Goal: Task Accomplishment & Management: Use online tool/utility

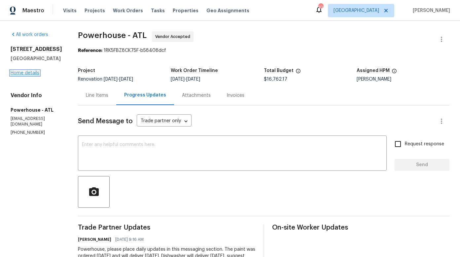
click at [34, 73] on link "Home details" at bounding box center [25, 73] width 29 height 5
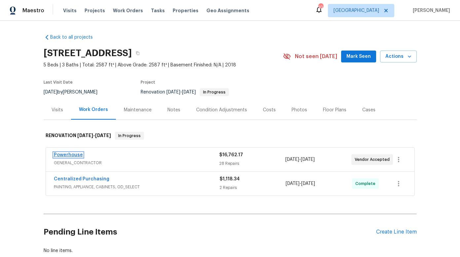
click at [73, 153] on link "Powerhouse" at bounding box center [68, 154] width 29 height 5
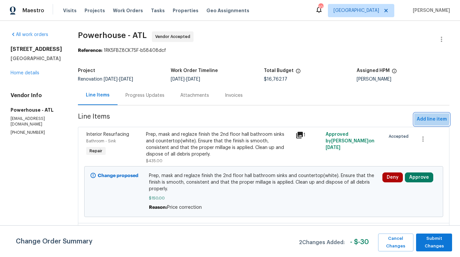
click at [416, 118] on span "Add line item" at bounding box center [431, 119] width 30 height 8
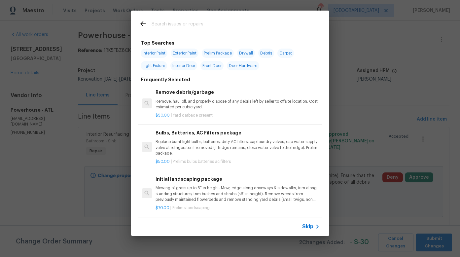
click at [198, 25] on input "text" at bounding box center [221, 25] width 140 height 10
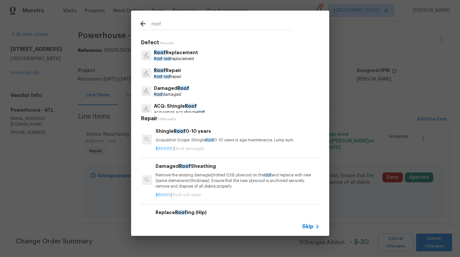
type input "roof"
click at [172, 54] on p "Roof Replacement" at bounding box center [176, 52] width 44 height 7
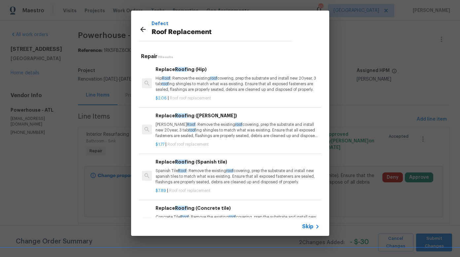
click at [235, 128] on p "Gable Roof : Remove the existing roof covering, prep the substrate and install …" at bounding box center [237, 130] width 164 height 17
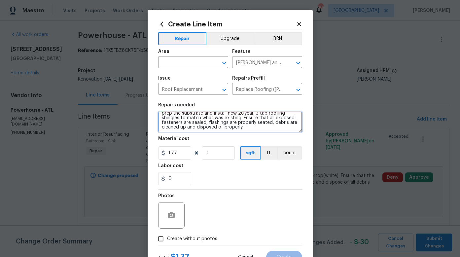
scroll to position [9, 0]
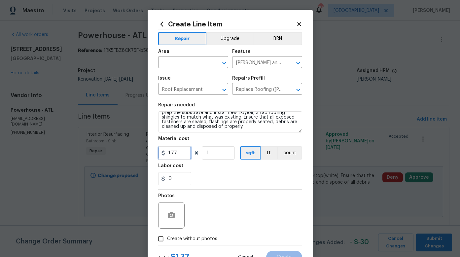
drag, startPoint x: 177, startPoint y: 152, endPoint x: 166, endPoint y: 152, distance: 11.2
click at [166, 152] on input "1.77" at bounding box center [174, 152] width 33 height 13
type input "177"
drag, startPoint x: 213, startPoint y: 153, endPoint x: 204, endPoint y: 152, distance: 8.9
click at [204, 152] on input "1" at bounding box center [218, 152] width 33 height 13
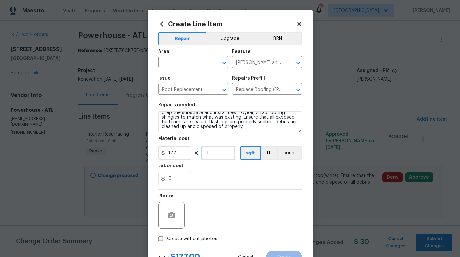
drag, startPoint x: 209, startPoint y: 154, endPoint x: 203, endPoint y: 153, distance: 6.3
click at [203, 153] on input "1" at bounding box center [218, 152] width 33 height 13
type input "21"
click at [211, 168] on div "Labor cost" at bounding box center [230, 167] width 144 height 9
drag, startPoint x: 172, startPoint y: 153, endPoint x: 166, endPoint y: 153, distance: 6.3
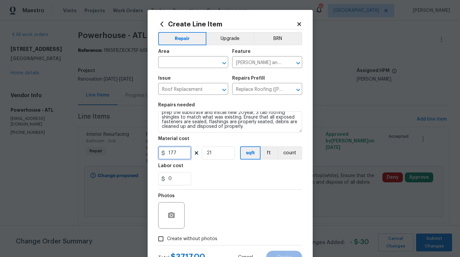
click at [166, 153] on input "177" at bounding box center [174, 152] width 33 height 13
type input "341"
click at [212, 174] on div "0" at bounding box center [230, 178] width 144 height 13
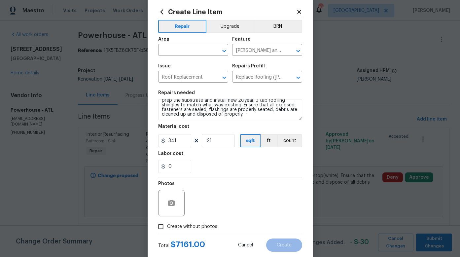
scroll to position [18, 0]
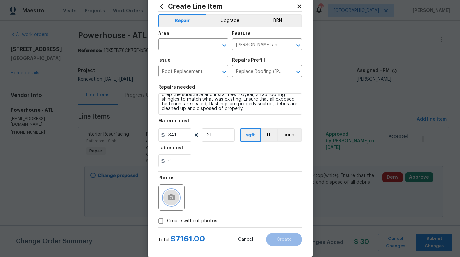
click at [171, 196] on icon "button" at bounding box center [171, 197] width 7 height 6
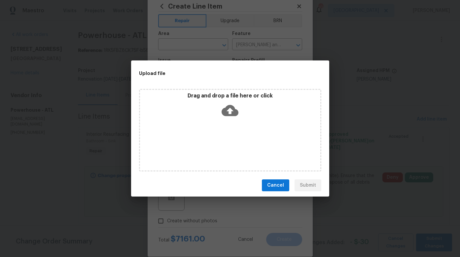
click at [231, 115] on icon at bounding box center [229, 110] width 17 height 11
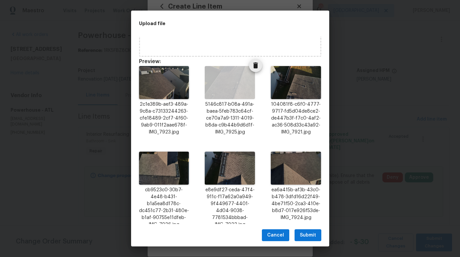
scroll to position [77, 0]
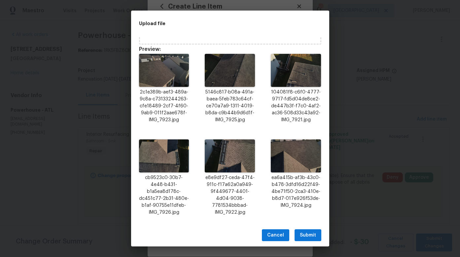
click at [310, 233] on span "Submit" at bounding box center [308, 235] width 16 height 8
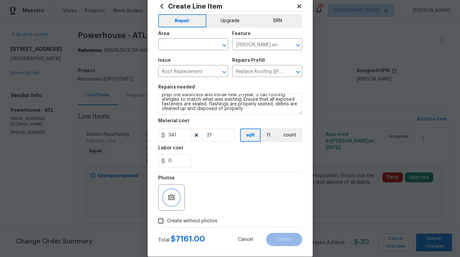
scroll to position [0, 0]
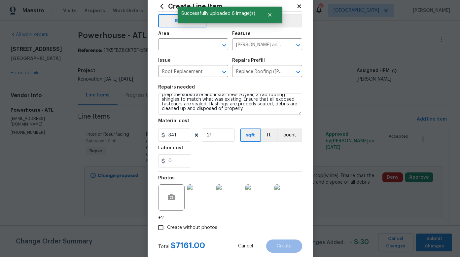
click at [200, 199] on img at bounding box center [200, 197] width 26 height 26
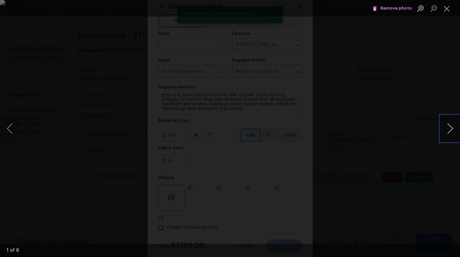
click at [448, 129] on button "Next image" at bounding box center [450, 128] width 20 height 26
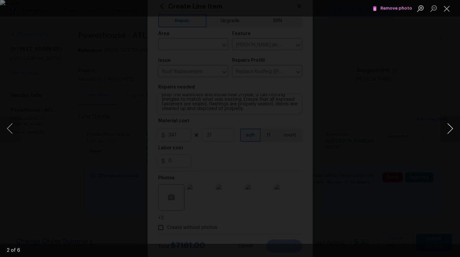
click at [448, 129] on button "Next image" at bounding box center [450, 128] width 20 height 26
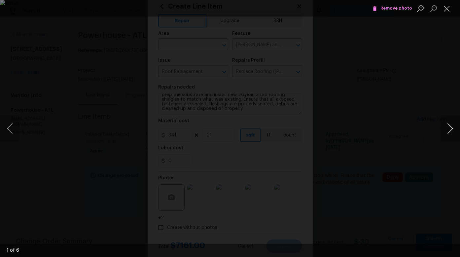
click at [453, 126] on button "Next image" at bounding box center [450, 128] width 20 height 26
click at [447, 11] on button "Close lightbox" at bounding box center [446, 9] width 13 height 12
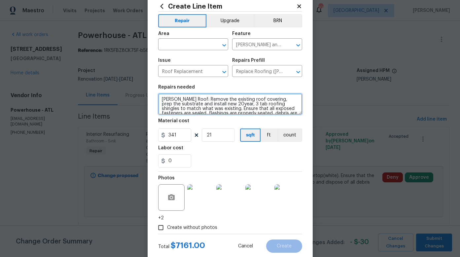
drag, startPoint x: 229, startPoint y: 104, endPoint x: 215, endPoint y: 105, distance: 13.5
click at [215, 105] on textarea "Gable Roof: Remove the existing roof covering, prep the substrate and install n…" at bounding box center [230, 103] width 144 height 21
drag, startPoint x: 242, startPoint y: 103, endPoint x: 214, endPoint y: 103, distance: 28.4
click at [214, 103] on textarea "Gable Roof: Remove the existing roof covering, prep the substrate and install n…" at bounding box center [230, 103] width 144 height 21
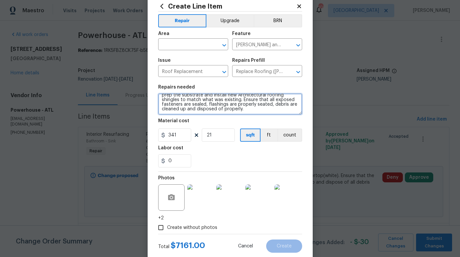
scroll to position [9, 0]
click at [244, 111] on textarea "Gable Roof: Remove the existing roof covering, prep the substrate and install n…" at bounding box center [230, 103] width 144 height 21
type textarea "Gable Roof: Remove the existing roof covering, prep the substrate and install n…"
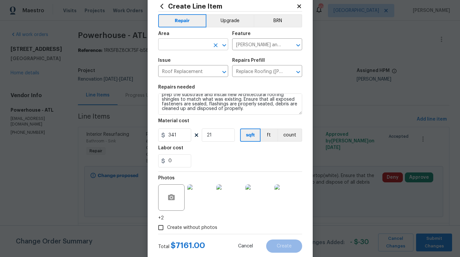
click at [198, 45] on input "text" at bounding box center [183, 45] width 51 height 10
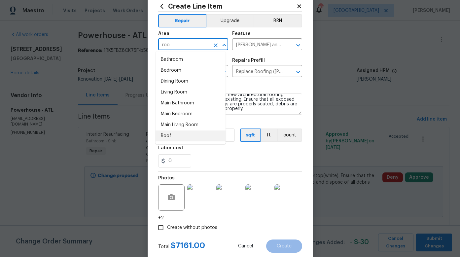
click at [169, 134] on li "Roof" at bounding box center [190, 135] width 70 height 11
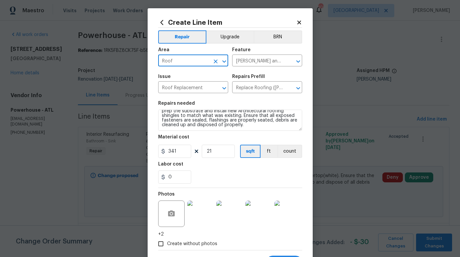
scroll to position [3, 0]
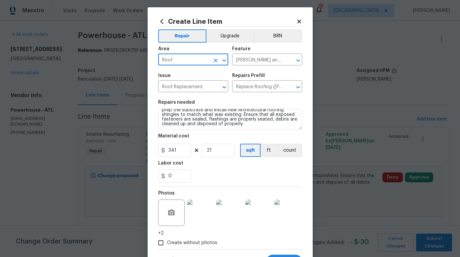
type input "Roof"
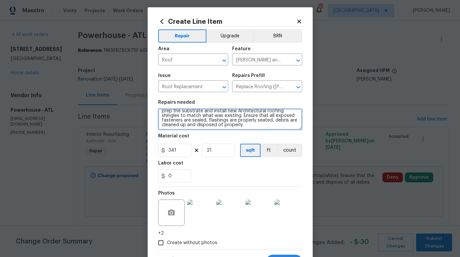
scroll to position [9, 0]
click at [237, 122] on textarea "Gable Roof: Remove the existing roof covering, prep the substrate and install n…" at bounding box center [230, 119] width 144 height 21
click at [272, 122] on textarea "Gable Roof: Remove the existing roof covering, prep the substrate and install n…" at bounding box center [230, 119] width 144 height 21
click at [287, 123] on textarea "Gable Roof: Remove the existing roof covering, prep the substrate and install n…" at bounding box center [230, 119] width 144 height 21
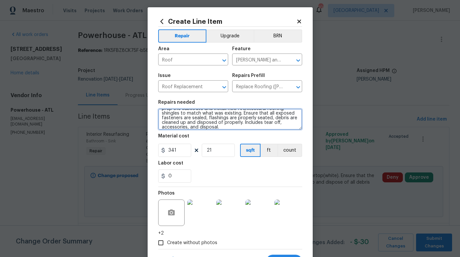
click at [218, 126] on textarea "Gable Roof: Remove the existing roof covering, prep the substrate and install n…" at bounding box center [230, 119] width 144 height 21
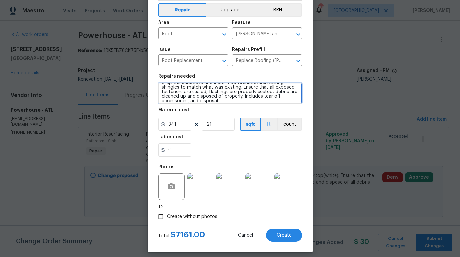
scroll to position [34, 0]
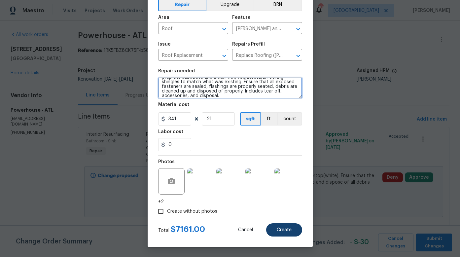
type textarea "Gable Roof: Remove the existing roof covering, prep the substrate and install n…"
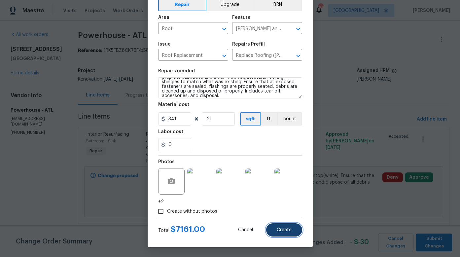
click at [284, 231] on span "Create" at bounding box center [284, 229] width 15 height 5
type input "0"
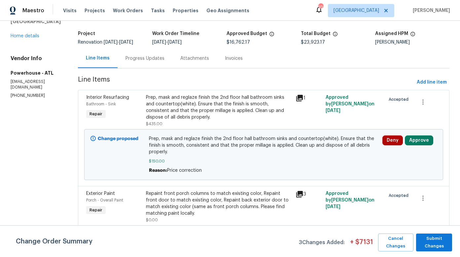
scroll to position [0, 0]
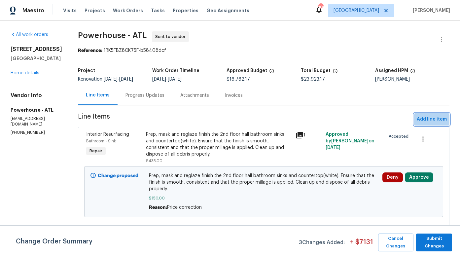
click at [425, 123] on span "Add line item" at bounding box center [431, 119] width 30 height 8
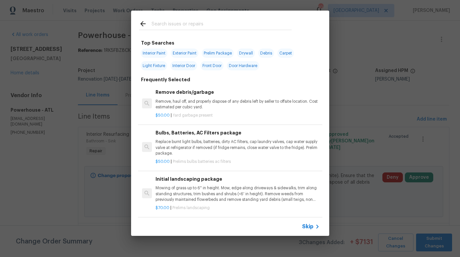
click at [216, 52] on span "Prelim Package" at bounding box center [218, 53] width 32 height 9
type input "Prelim Package"
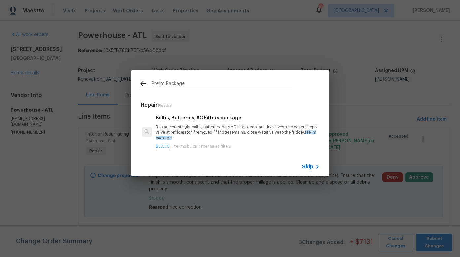
scroll to position [1, 0]
click at [235, 126] on p "Replace burnt light bulbs, batteries, dirty AC filters, cap laundry valves, cap…" at bounding box center [237, 131] width 164 height 17
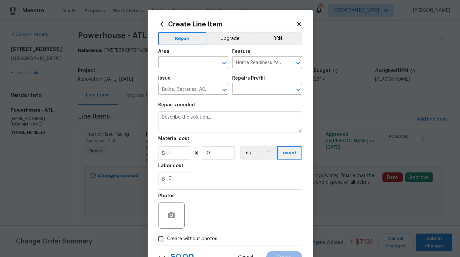
type input "Bulbs, Batteries, AC Filters package $50.00"
type textarea "Replace burnt light bulbs, batteries, dirty AC filters, cap laundry valves, cap…"
type input "50"
type input "1"
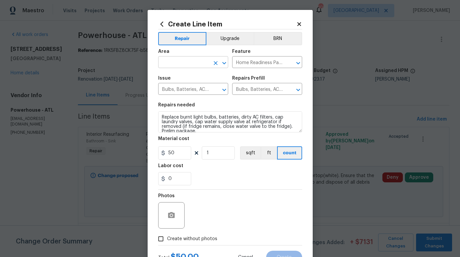
click at [207, 64] on div "​" at bounding box center [193, 63] width 70 height 10
click at [181, 88] on li "Interior Overall" at bounding box center [190, 88] width 70 height 11
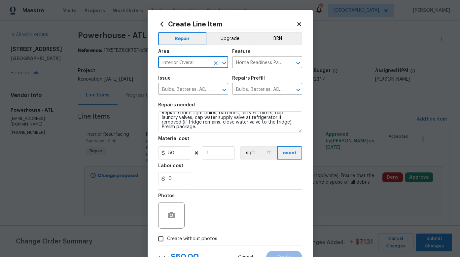
scroll to position [5, 0]
type input "Interior Overall"
click at [168, 216] on icon "button" at bounding box center [171, 215] width 7 height 6
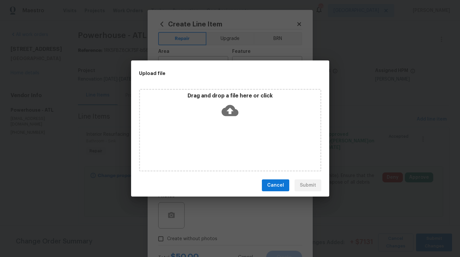
click at [230, 111] on icon at bounding box center [229, 110] width 17 height 17
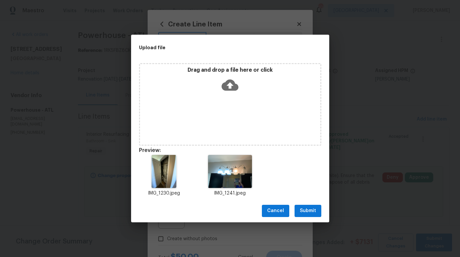
click at [307, 210] on span "Submit" at bounding box center [308, 211] width 16 height 8
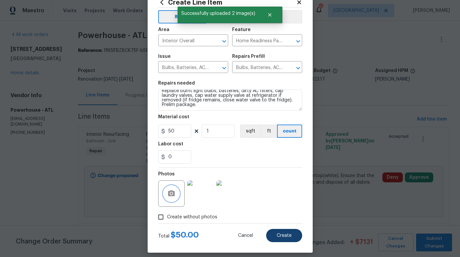
scroll to position [27, 0]
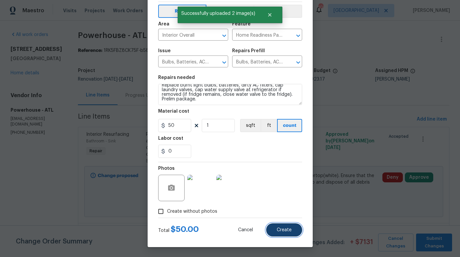
click at [281, 230] on span "Create" at bounding box center [284, 229] width 15 height 5
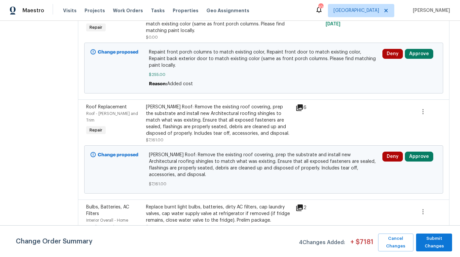
scroll to position [223, 0]
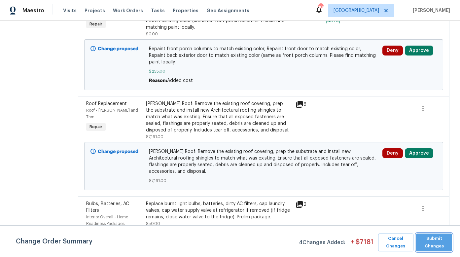
click at [427, 243] on span "Submit Changes" at bounding box center [433, 242] width 29 height 15
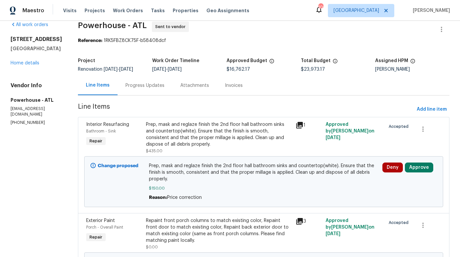
scroll to position [0, 0]
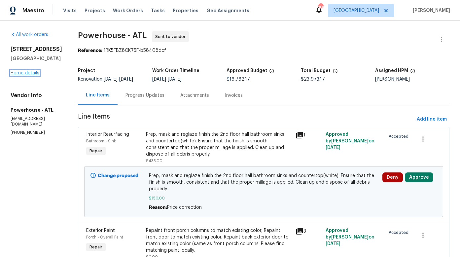
click at [34, 72] on link "Home details" at bounding box center [25, 73] width 29 height 5
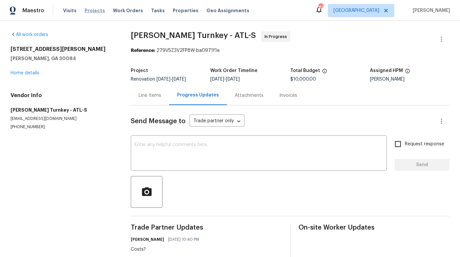
click at [90, 11] on span "Projects" at bounding box center [94, 10] width 20 height 7
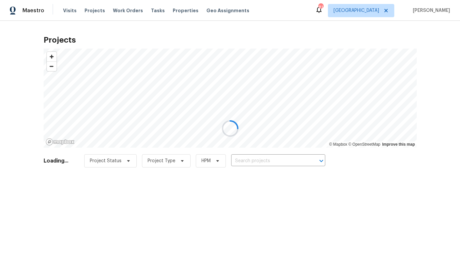
click at [249, 161] on div at bounding box center [230, 128] width 460 height 257
click at [253, 159] on div at bounding box center [230, 128] width 460 height 257
click at [253, 160] on div at bounding box center [230, 128] width 460 height 257
click at [253, 160] on input "text" at bounding box center [269, 161] width 76 height 10
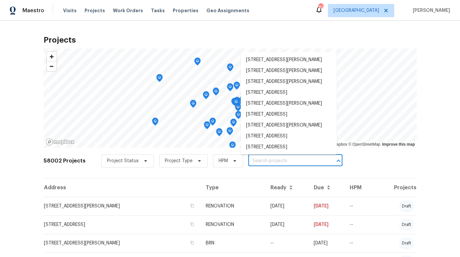
click at [253, 160] on input "text" at bounding box center [286, 161] width 76 height 10
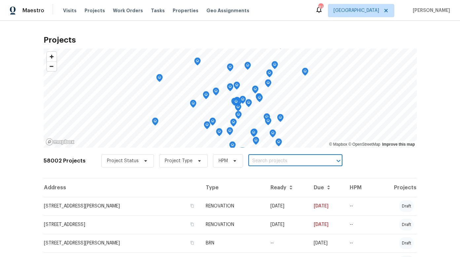
click at [253, 159] on input "text" at bounding box center [286, 161] width 76 height 10
click at [252, 159] on input "text" at bounding box center [286, 161] width 76 height 10
type input "makeover"
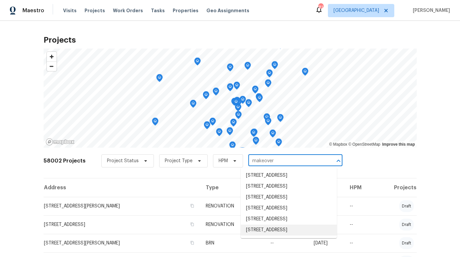
click at [268, 229] on li "3934 Makeover Ct, Atlanta, GA 30349" at bounding box center [289, 229] width 96 height 11
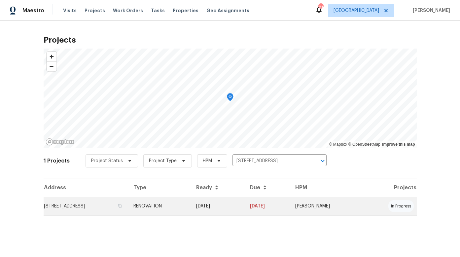
click at [106, 205] on td "3934 Makeover Ct, Atlanta, GA 30349" at bounding box center [86, 206] width 85 height 18
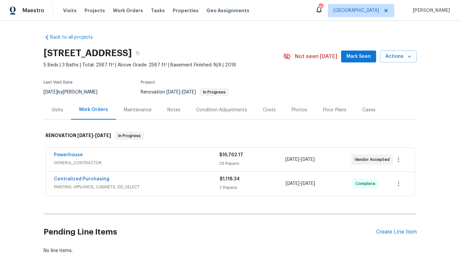
click at [323, 110] on div "Floor Plans" at bounding box center [334, 110] width 23 height 7
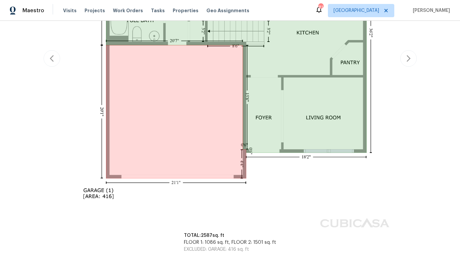
scroll to position [267, 0]
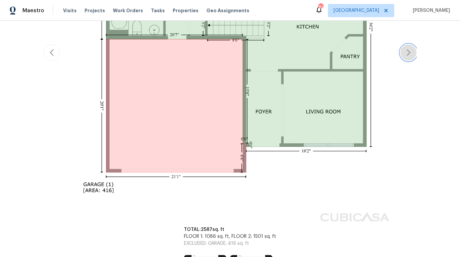
click at [407, 56] on icon "button" at bounding box center [408, 53] width 8 height 8
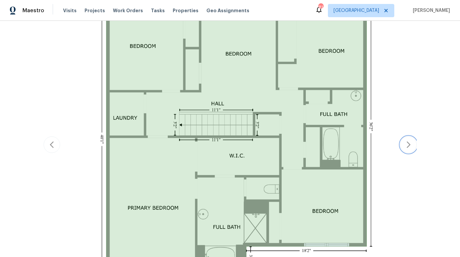
scroll to position [205, 0]
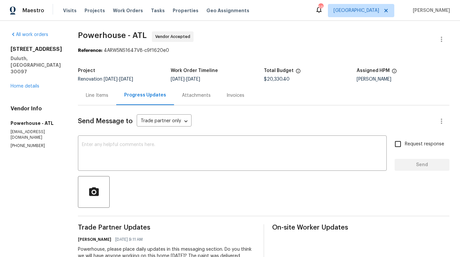
click at [108, 96] on div "Line Items" at bounding box center [97, 95] width 22 height 7
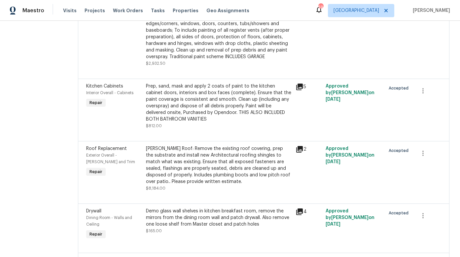
scroll to position [876, 0]
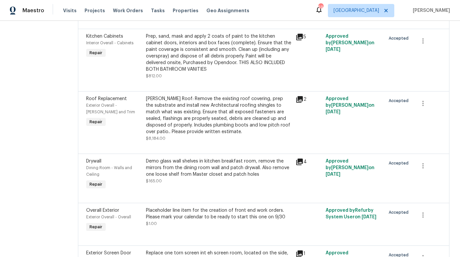
click at [220, 135] on div "Gable Roof: Remove the existing roof covering, prep the substrate and install n…" at bounding box center [219, 115] width 146 height 40
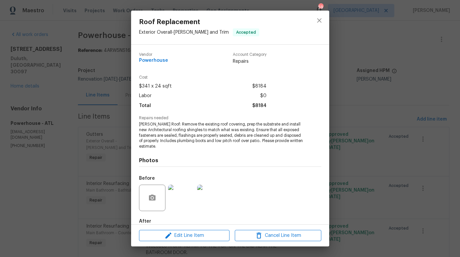
scroll to position [876, 0]
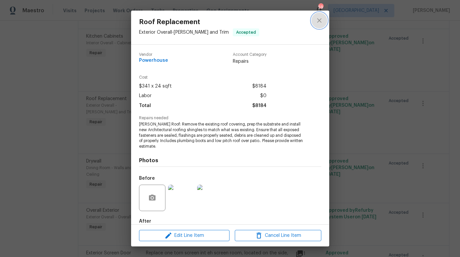
click at [319, 19] on icon "close" at bounding box center [319, 20] width 4 height 4
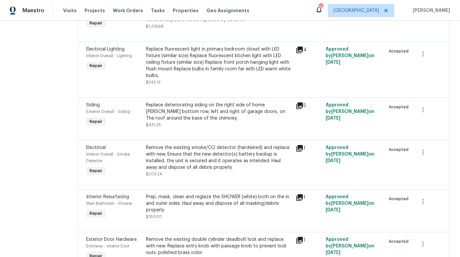
scroll to position [42, 0]
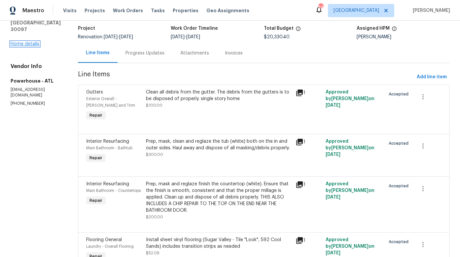
click at [33, 42] on link "Home details" at bounding box center [25, 44] width 29 height 5
